Goal: Task Accomplishment & Management: Use online tool/utility

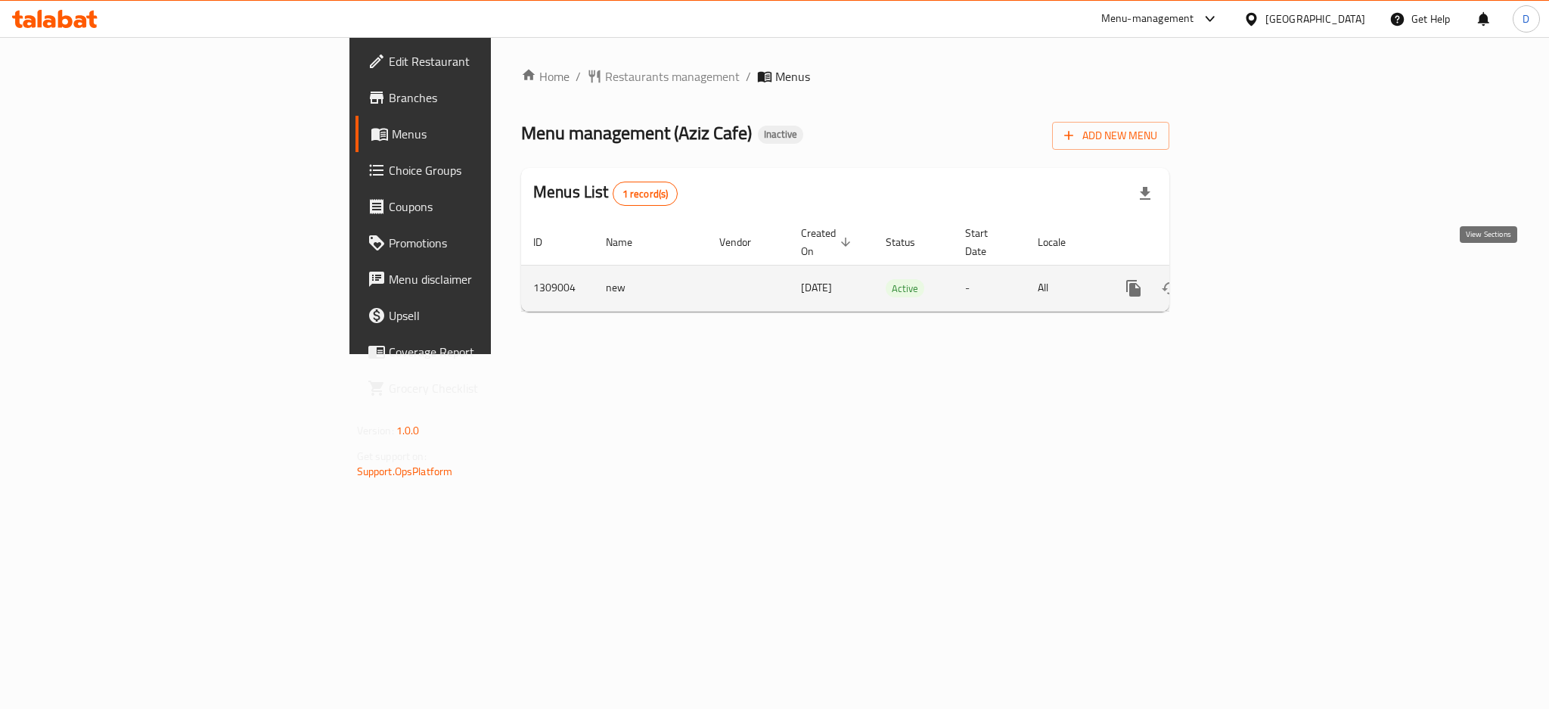
click at [1252, 279] on icon "enhanced table" at bounding box center [1243, 288] width 18 height 18
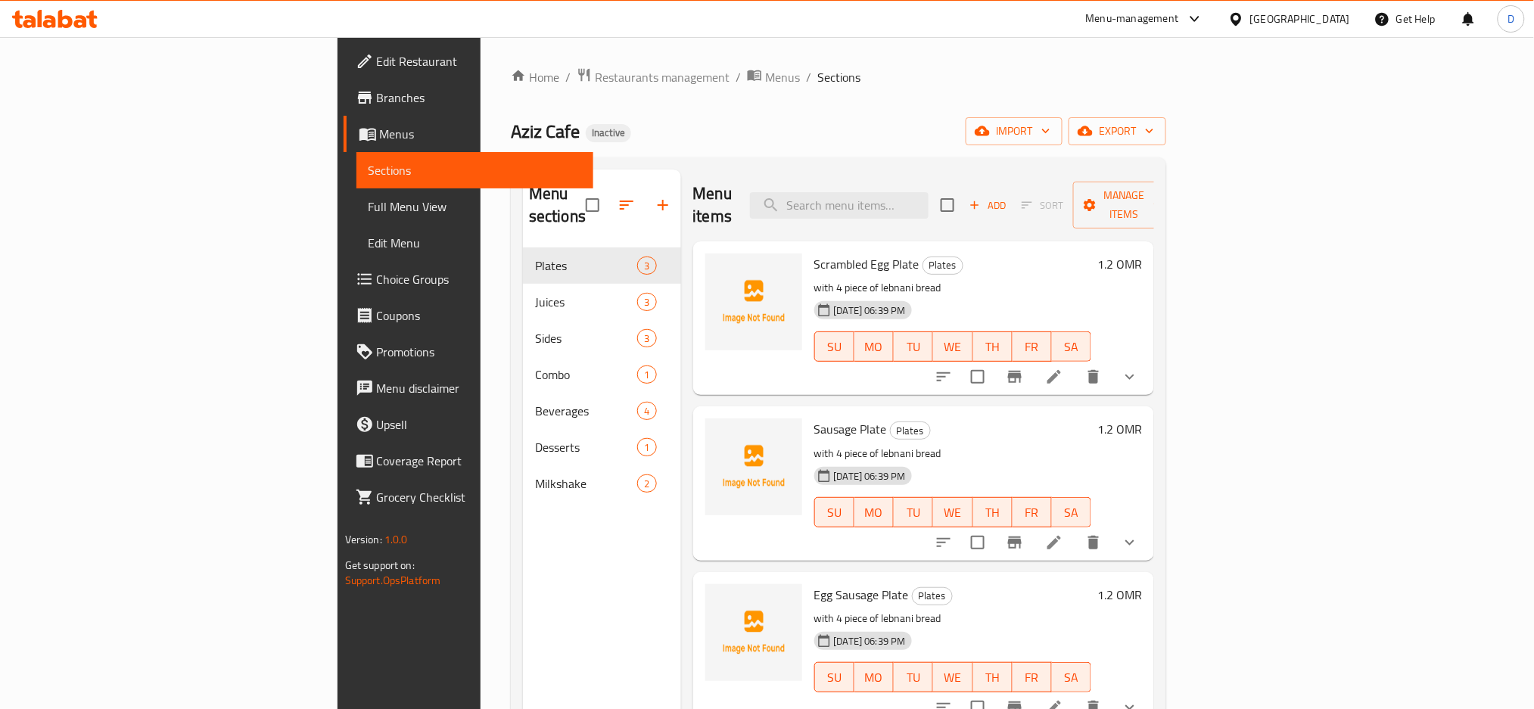
click at [368, 207] on span "Full Menu View" at bounding box center [474, 206] width 213 height 18
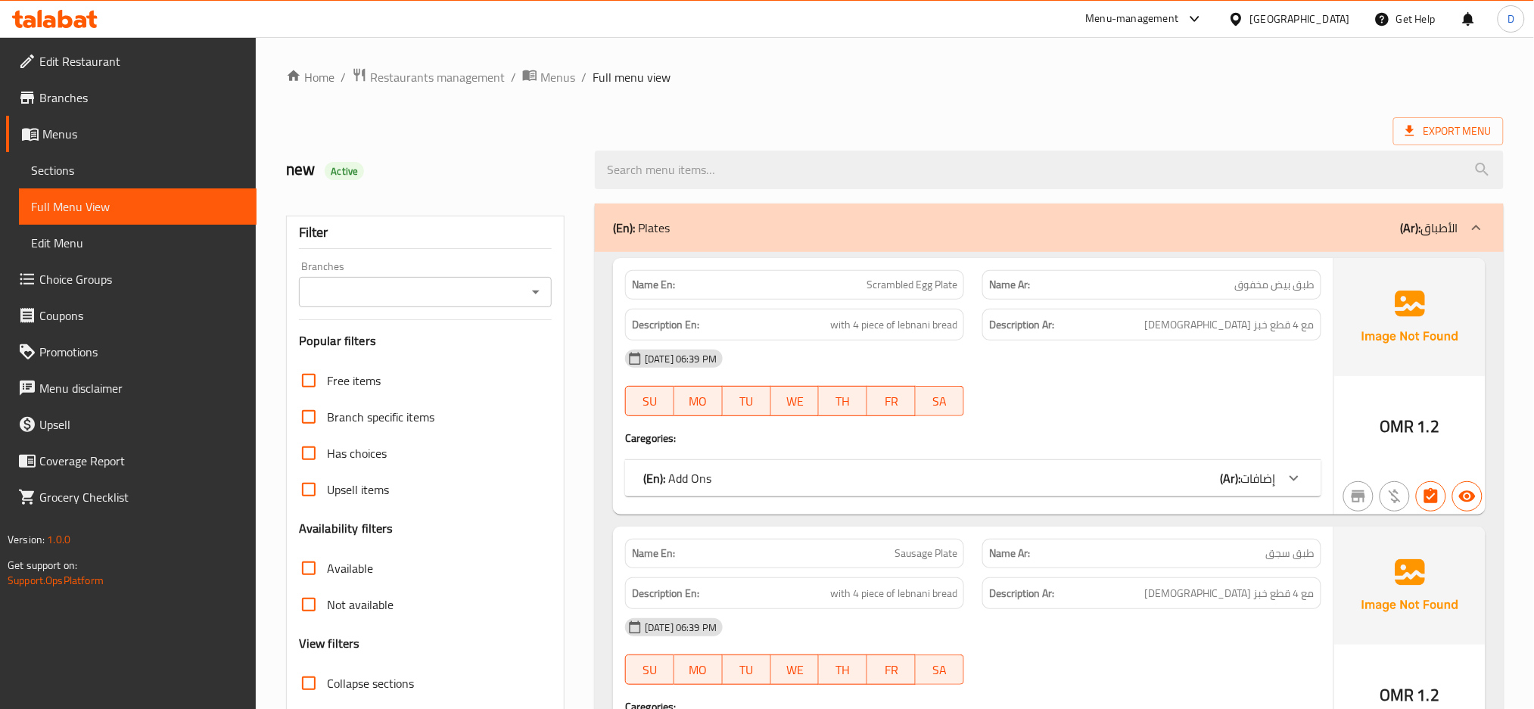
click at [385, 676] on span "Collapse sections" at bounding box center [370, 683] width 87 height 18
click at [327, 676] on input "Collapse sections" at bounding box center [309, 683] width 36 height 36
checkbox input "true"
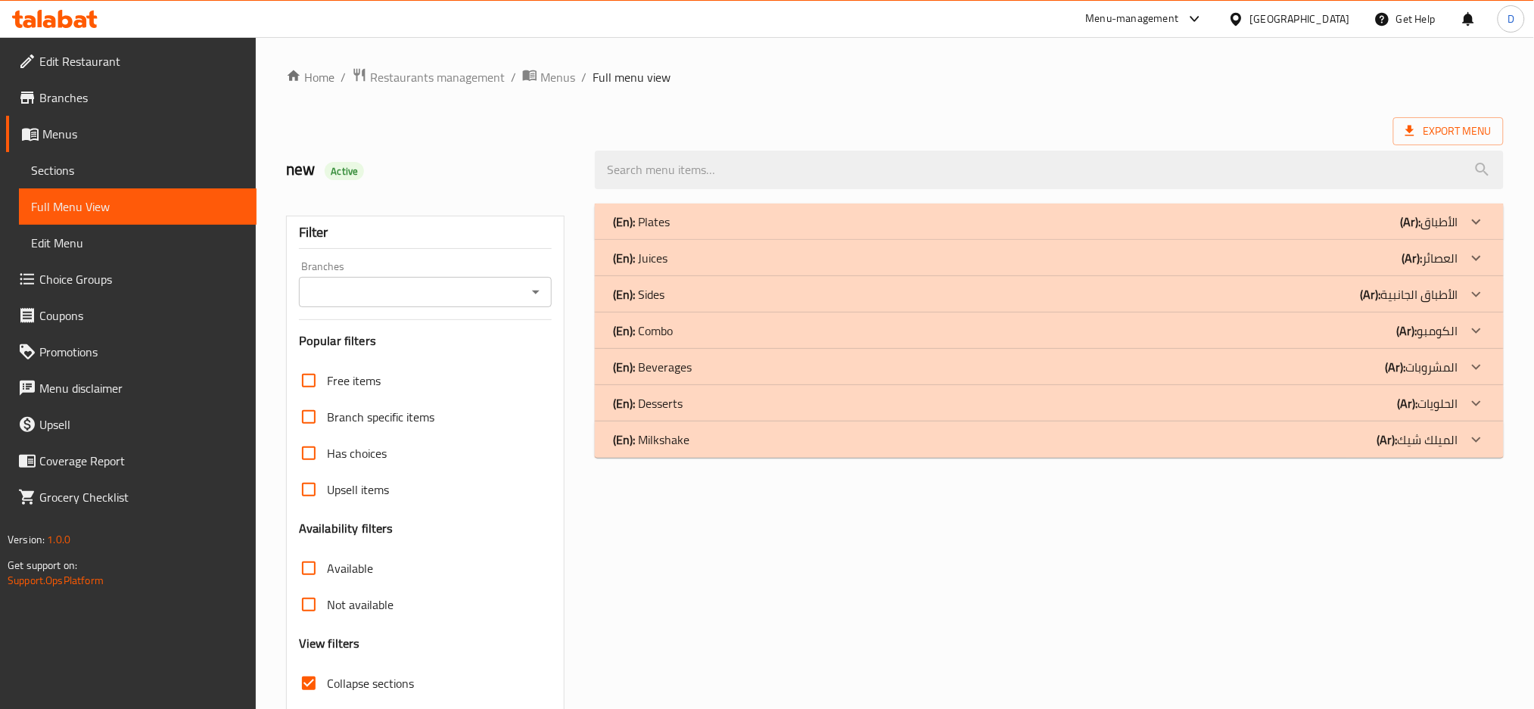
click at [704, 215] on div "(En): Plates (Ar): الأطباق" at bounding box center [1035, 222] width 845 height 18
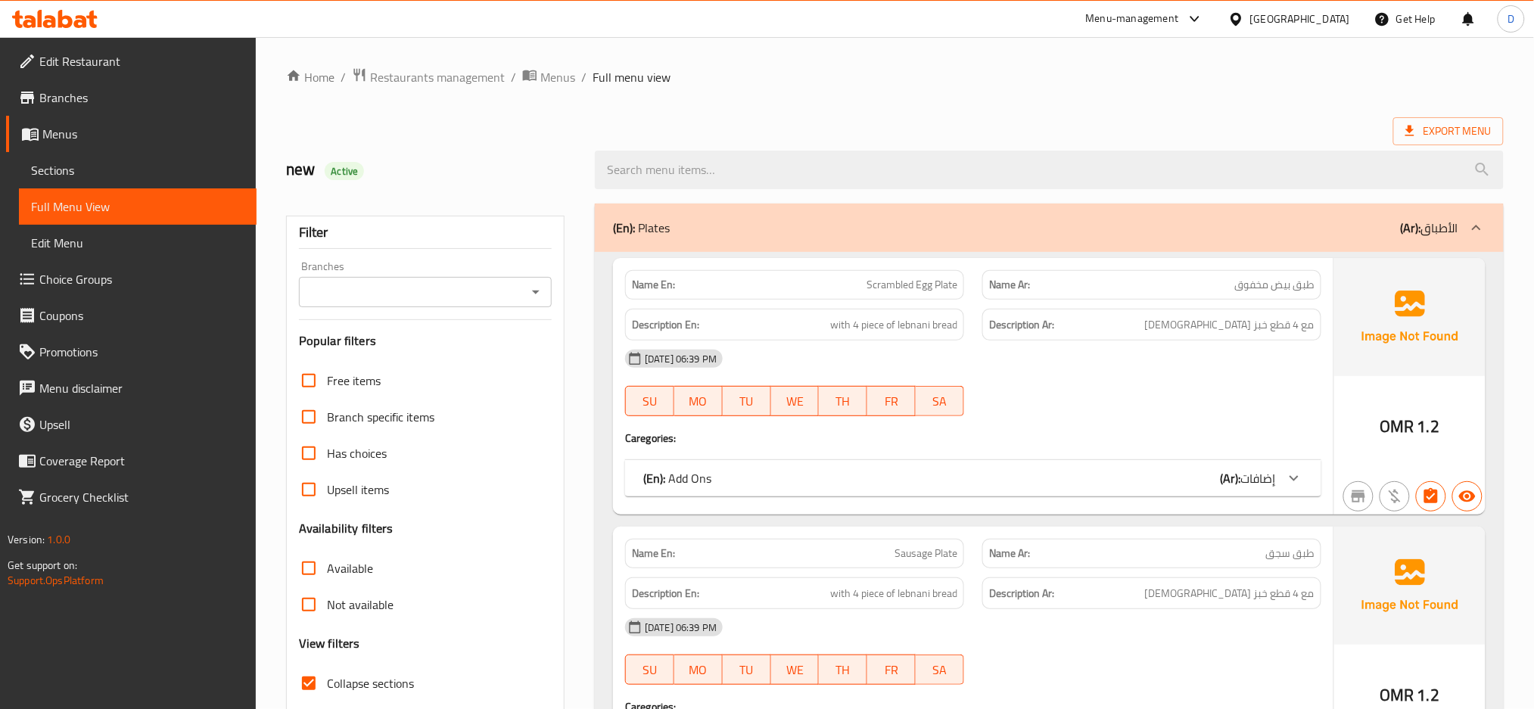
click at [1038, 324] on strong "Description Ar:" at bounding box center [1021, 324] width 65 height 19
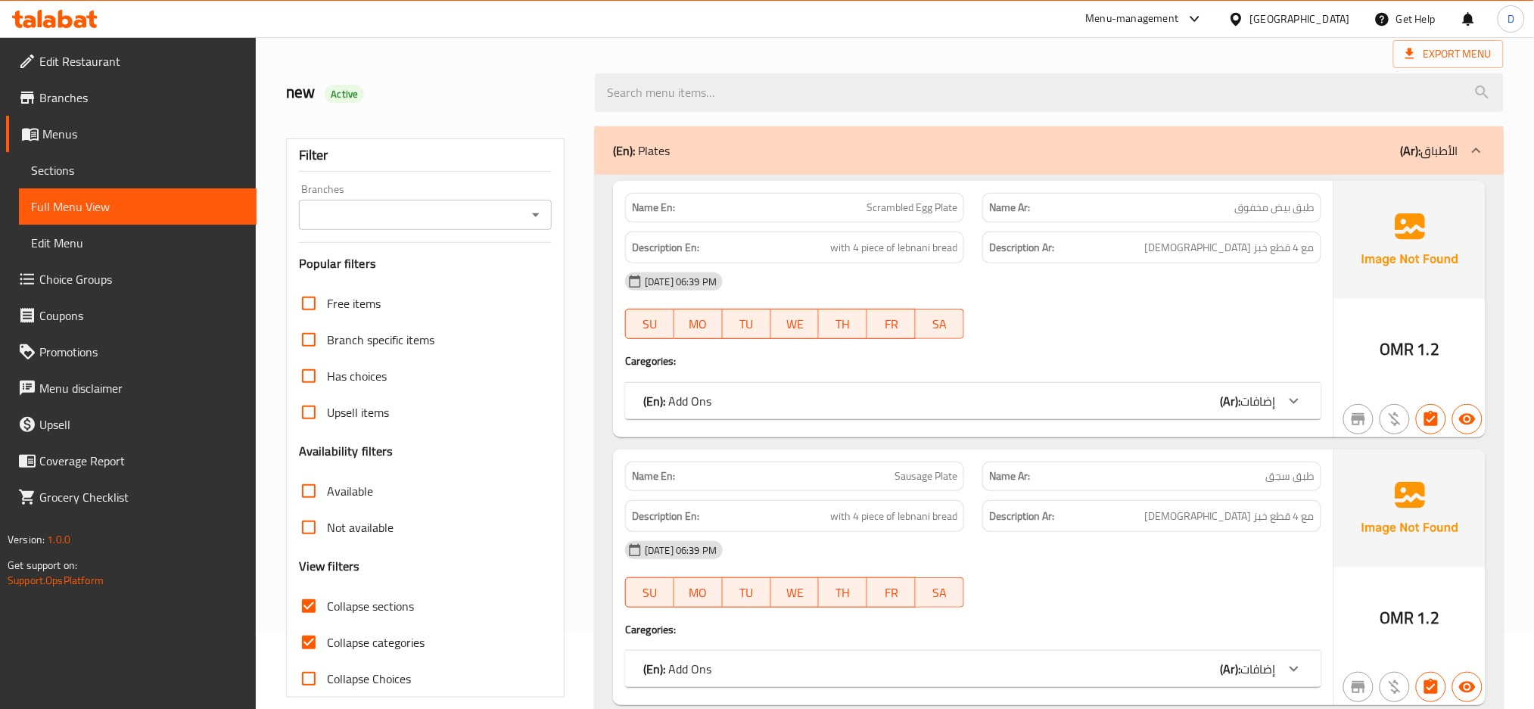
click at [393, 642] on span "Collapse categories" at bounding box center [376, 642] width 98 height 18
click at [327, 642] on input "Collapse categories" at bounding box center [309, 642] width 36 height 36
checkbox input "false"
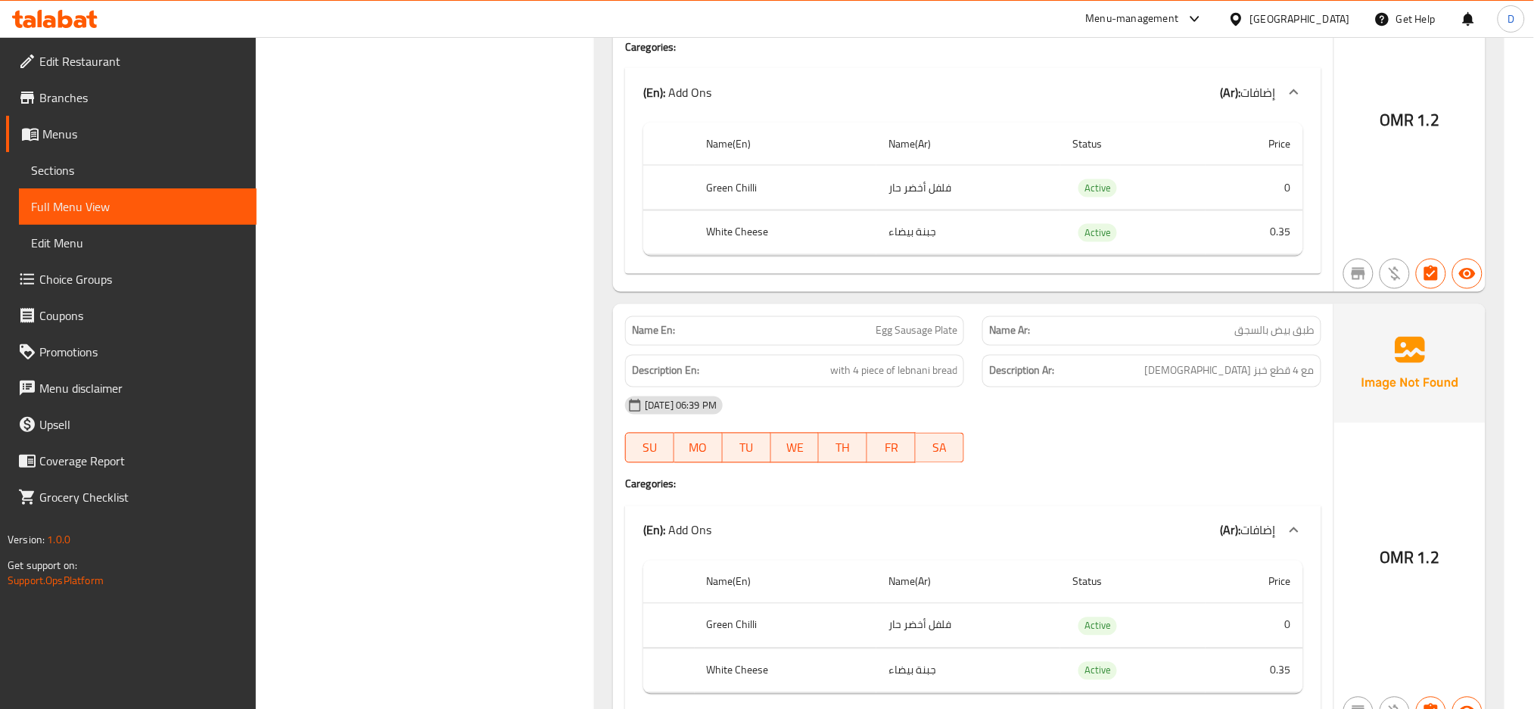
scroll to position [1142, 0]
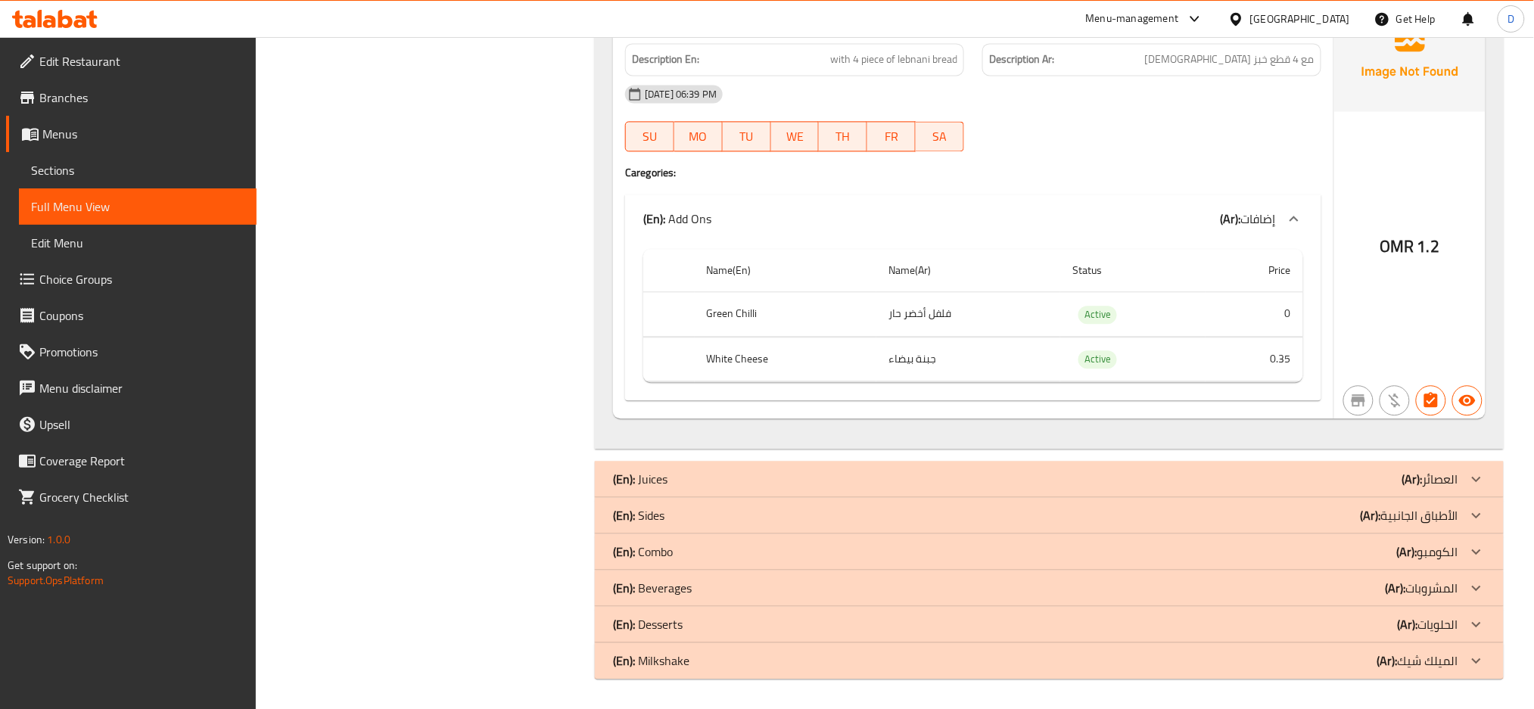
click at [1411, 268] on div "OMR 1.2" at bounding box center [1409, 205] width 151 height 426
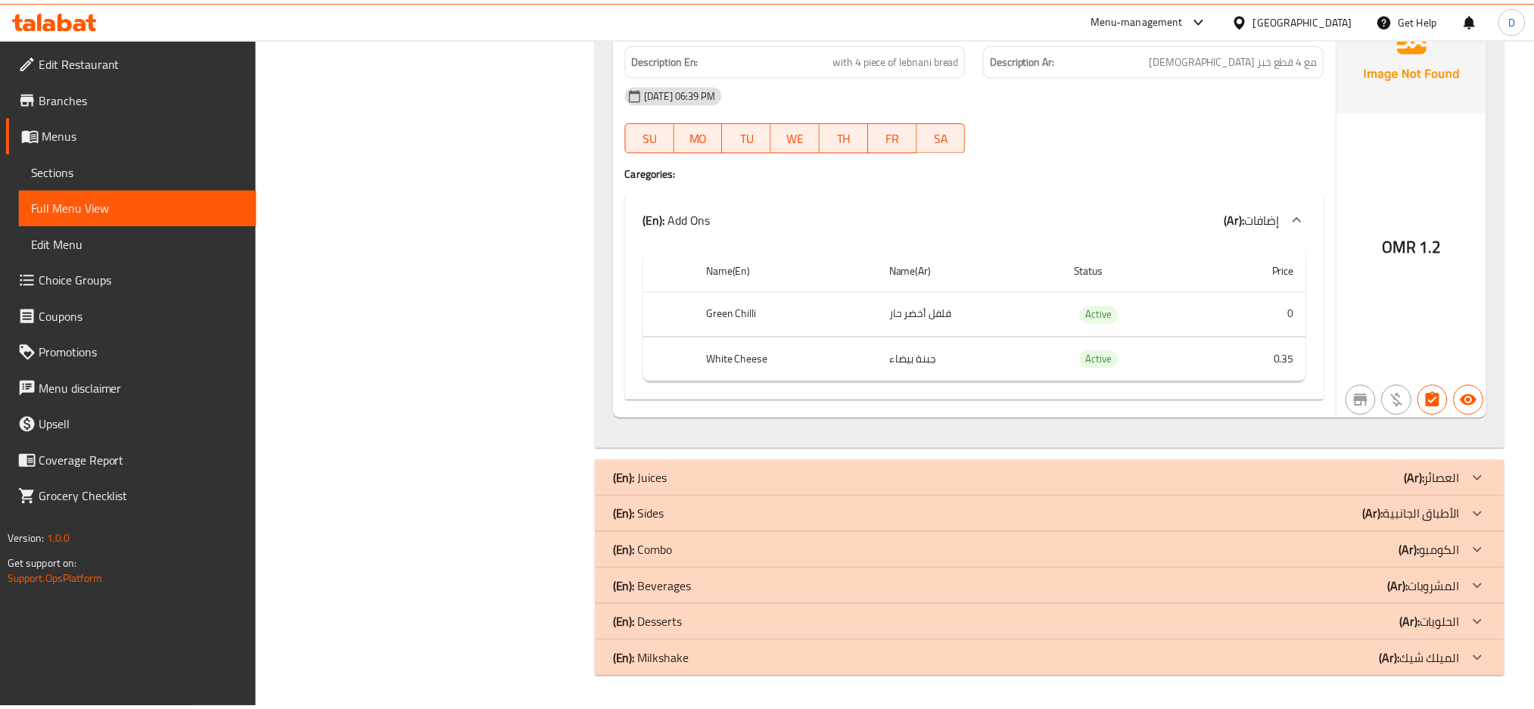
scroll to position [0, 0]
